Goal: Communication & Community: Ask a question

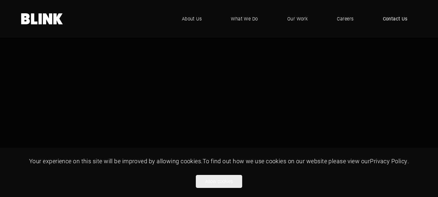
click at [396, 18] on span "Contact Us" at bounding box center [395, 18] width 25 height 7
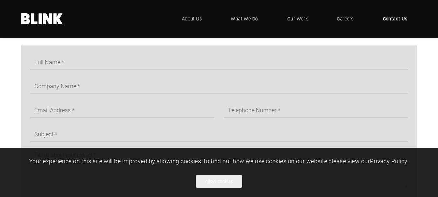
scroll to position [324, 0]
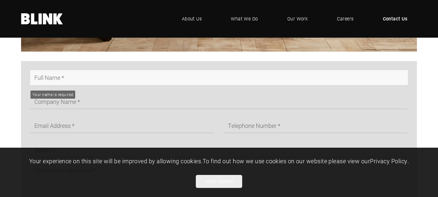
click at [66, 81] on input "text" at bounding box center [219, 77] width 378 height 15
type input "[PERSON_NAME]"
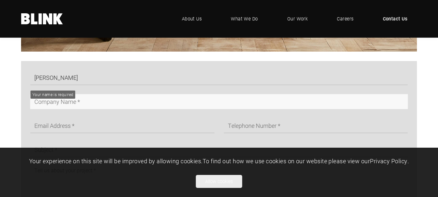
type input "CODMedia"
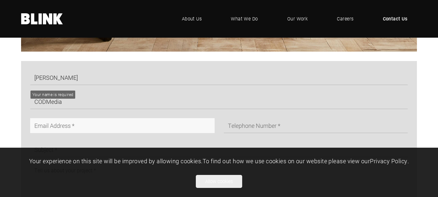
type input "josephmktsmith@gmail.com"
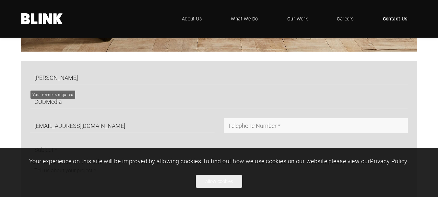
type input "09830152514"
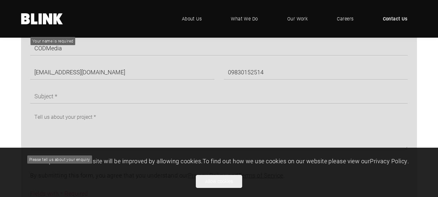
scroll to position [389, 0]
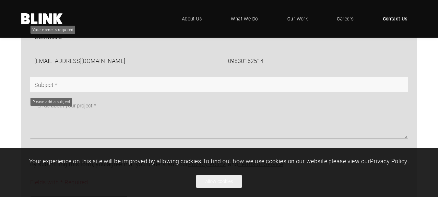
drag, startPoint x: 67, startPoint y: 85, endPoint x: 67, endPoint y: 93, distance: 7.5
click at [67, 85] on input "text" at bounding box center [219, 84] width 378 height 15
type input "Artificial Intelligence (AI) Optimisation for your website ?"
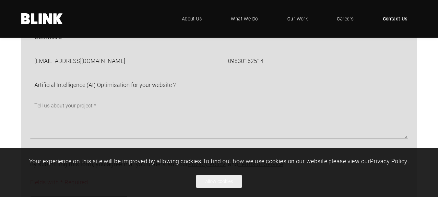
click at [389, 20] on span "Contact Us" at bounding box center [395, 18] width 25 height 7
